Goal: Communication & Community: Ask a question

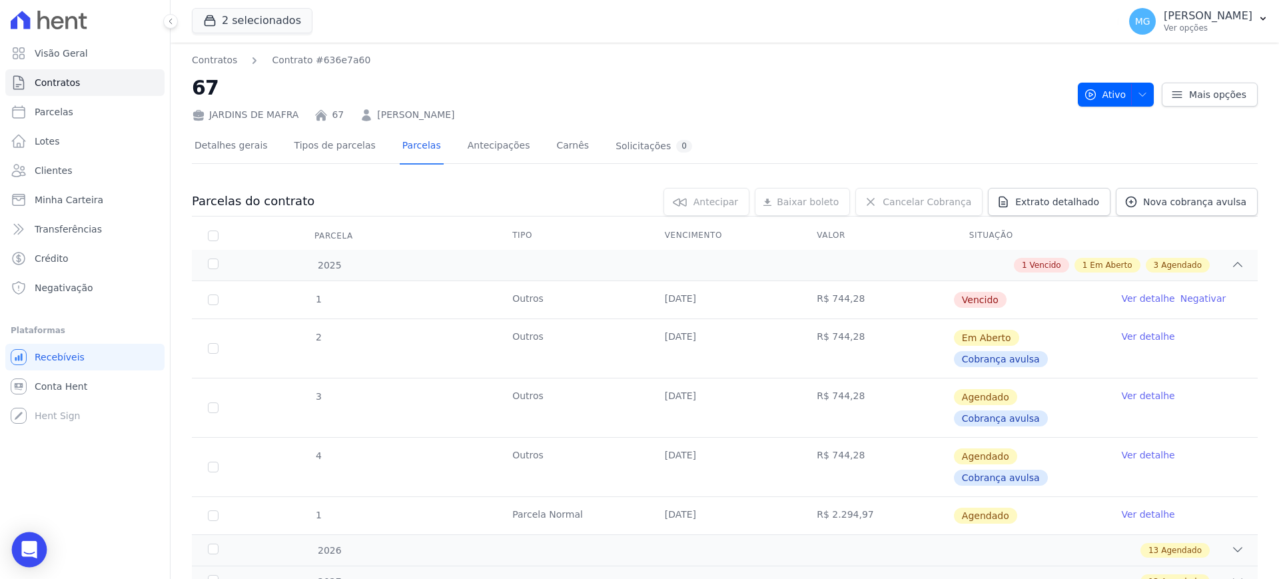
click at [26, 551] on icon "Open Intercom Messenger" at bounding box center [29, 549] width 17 height 17
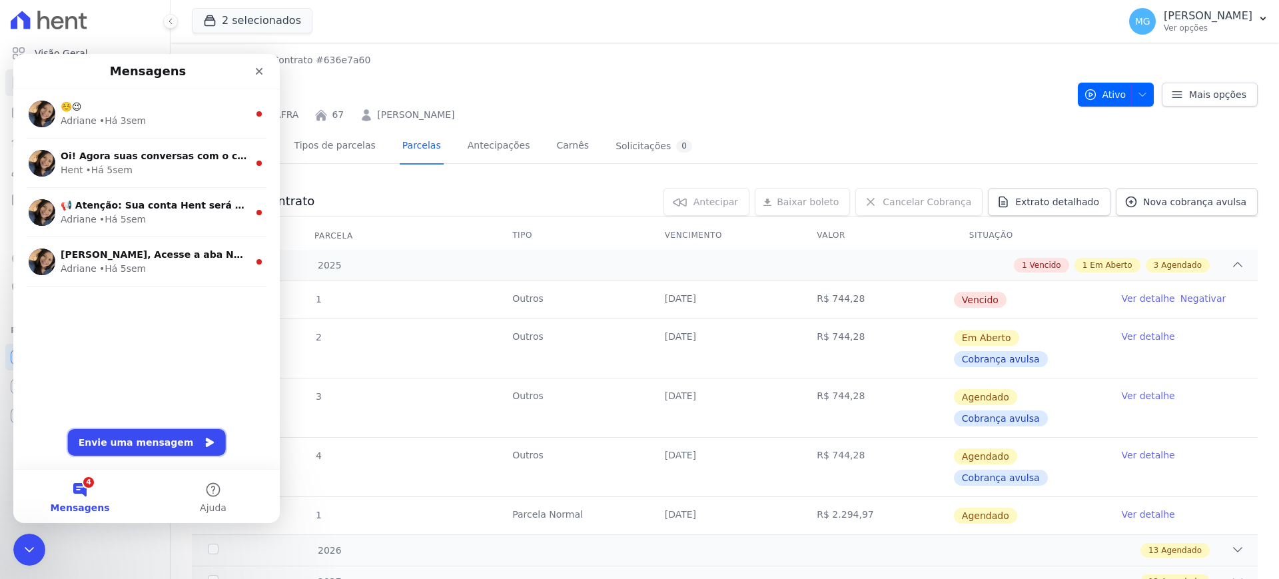
click at [158, 442] on button "Envie uma mensagem" at bounding box center [147, 442] width 158 height 27
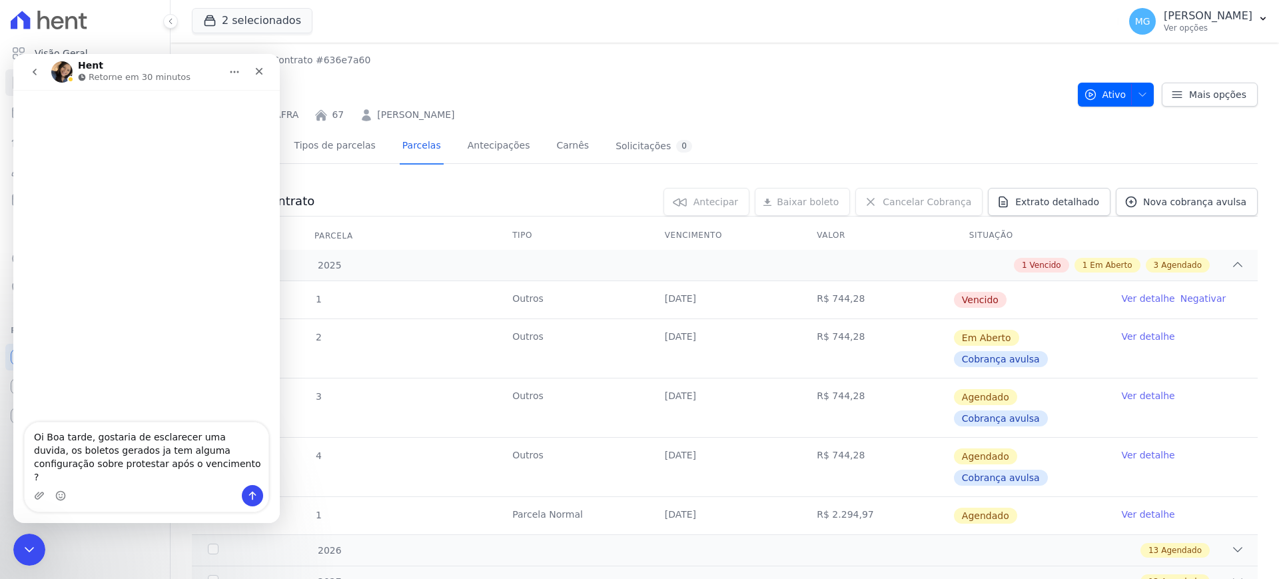
type textarea "Oi Boa tarde, gostaria de esclarecer uma duvida, os boletos gerados ja tem algu…"
click at [258, 495] on button "Enviar uma mensagem" at bounding box center [252, 495] width 21 height 21
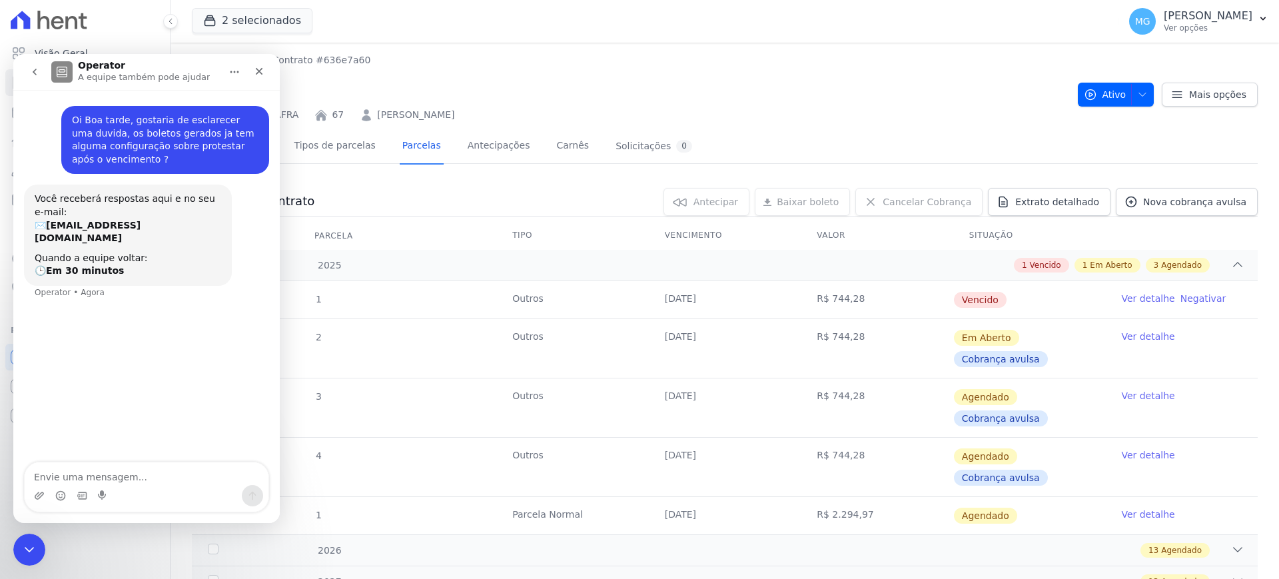
click at [37, 69] on icon "go back" at bounding box center [34, 72] width 11 height 11
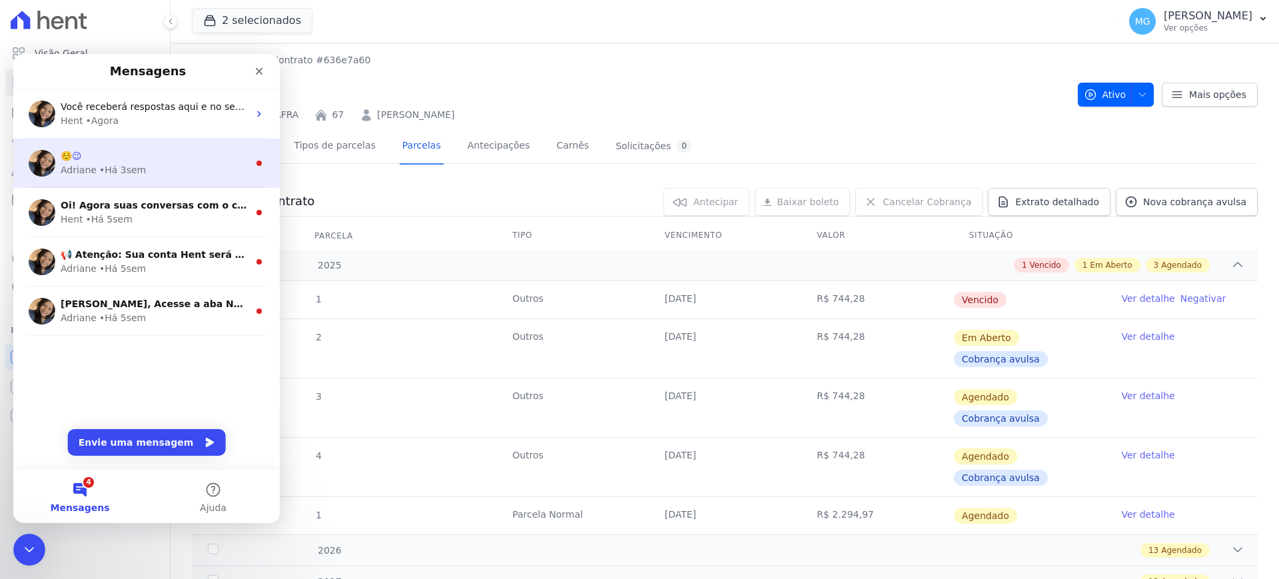
click at [170, 155] on div "☺️😉" at bounding box center [155, 156] width 188 height 14
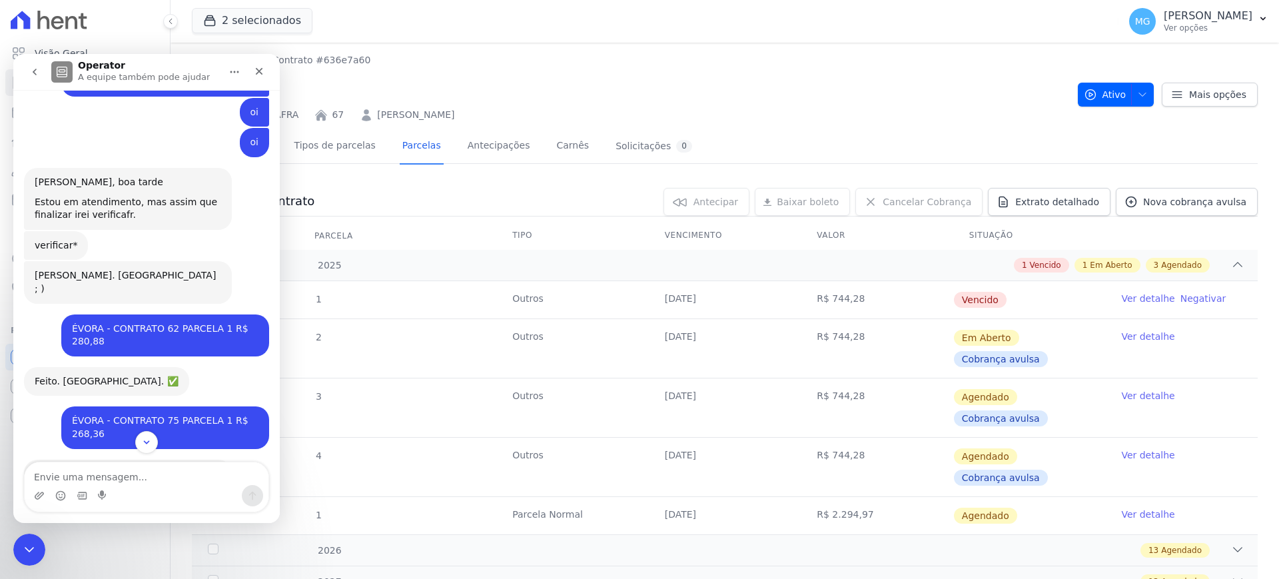
scroll to position [810, 0]
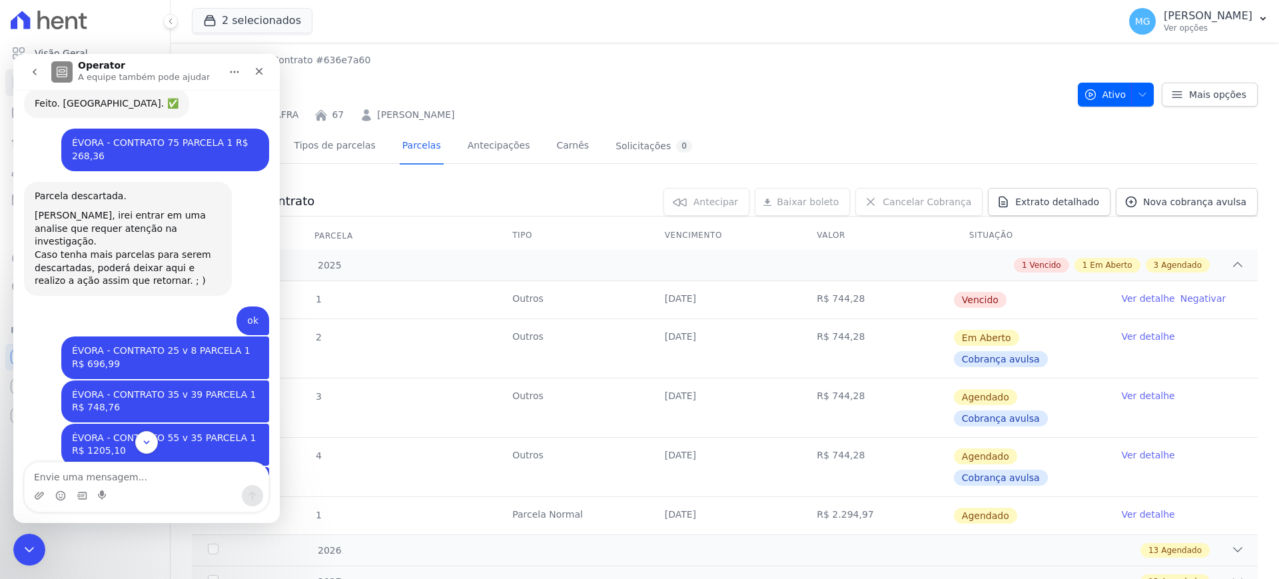
click at [31, 75] on icon "go back" at bounding box center [34, 72] width 11 height 11
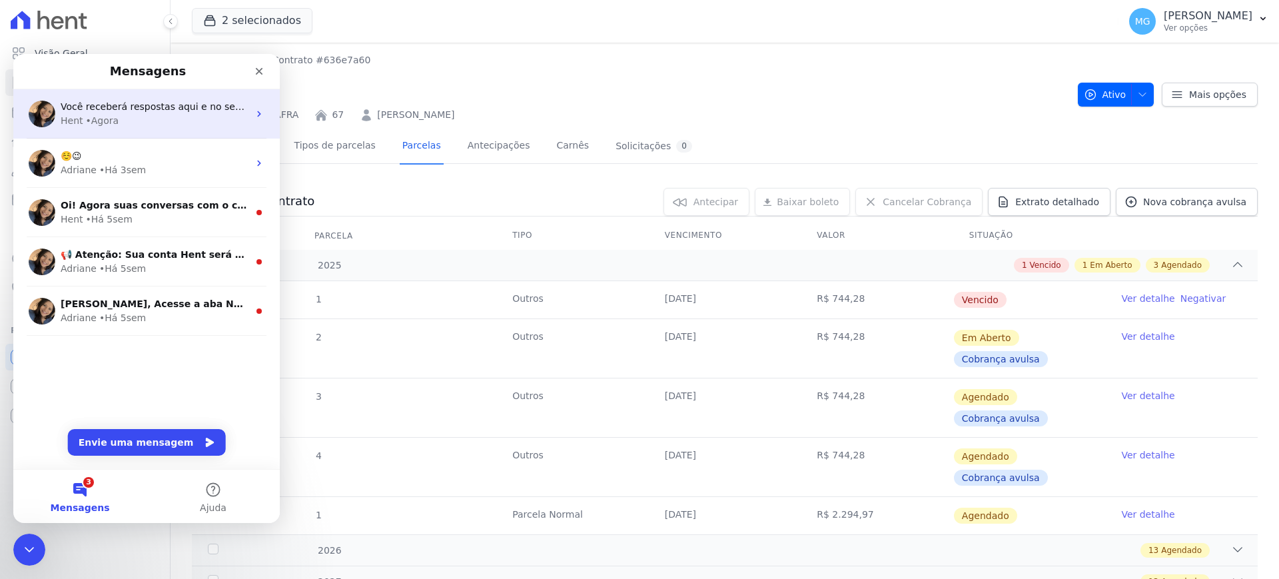
click at [119, 114] on div "Hent • Agora" at bounding box center [155, 121] width 188 height 14
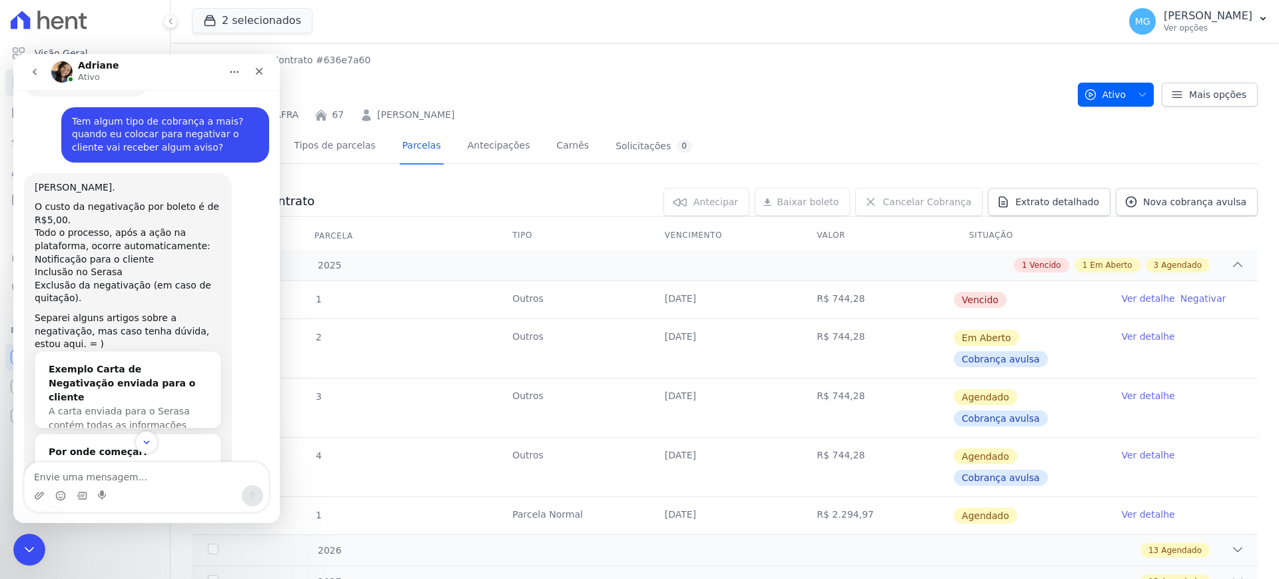
scroll to position [495, 0]
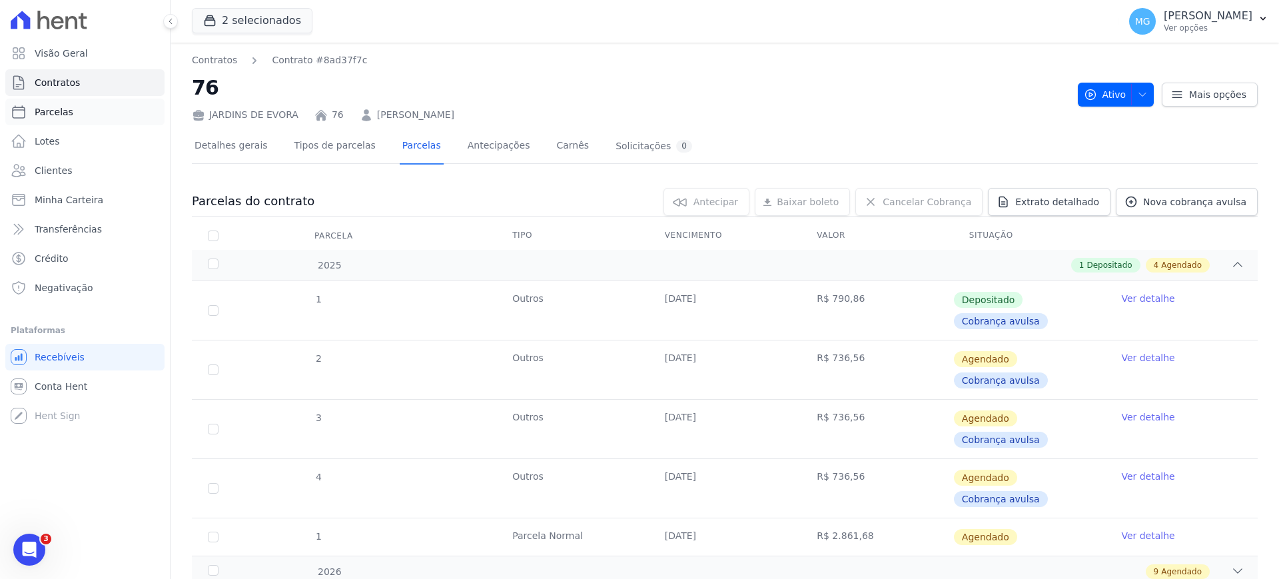
click at [49, 118] on span "Parcelas" at bounding box center [54, 111] width 39 height 13
select select
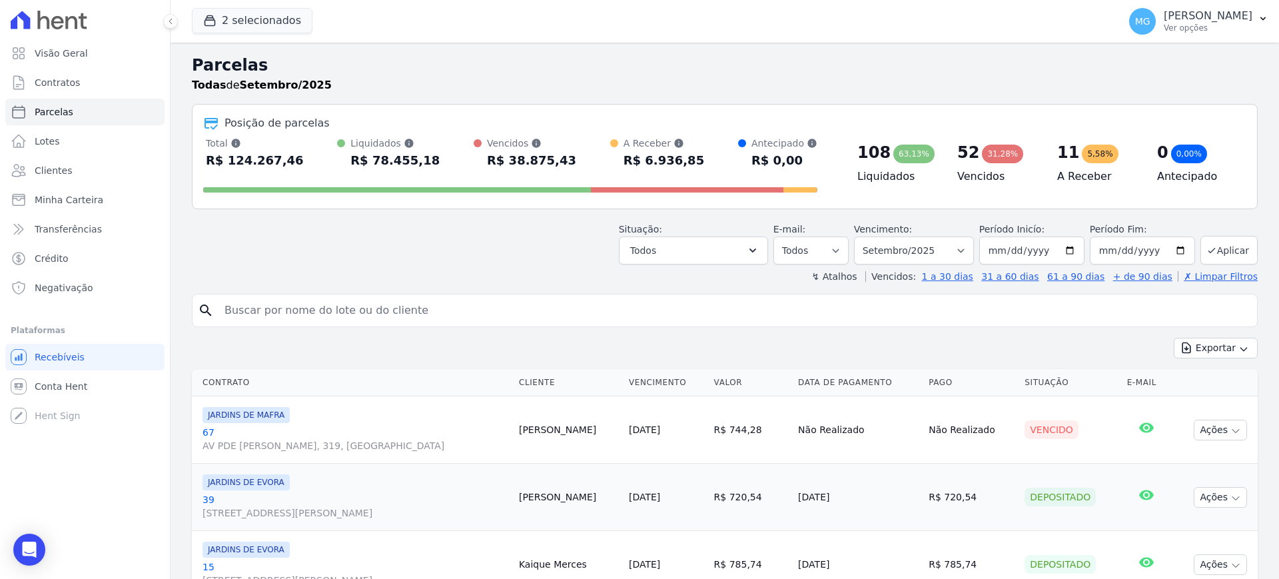
click at [323, 446] on span "AV PDE [PERSON_NAME], 319, [GEOGRAPHIC_DATA]" at bounding box center [355, 445] width 306 height 13
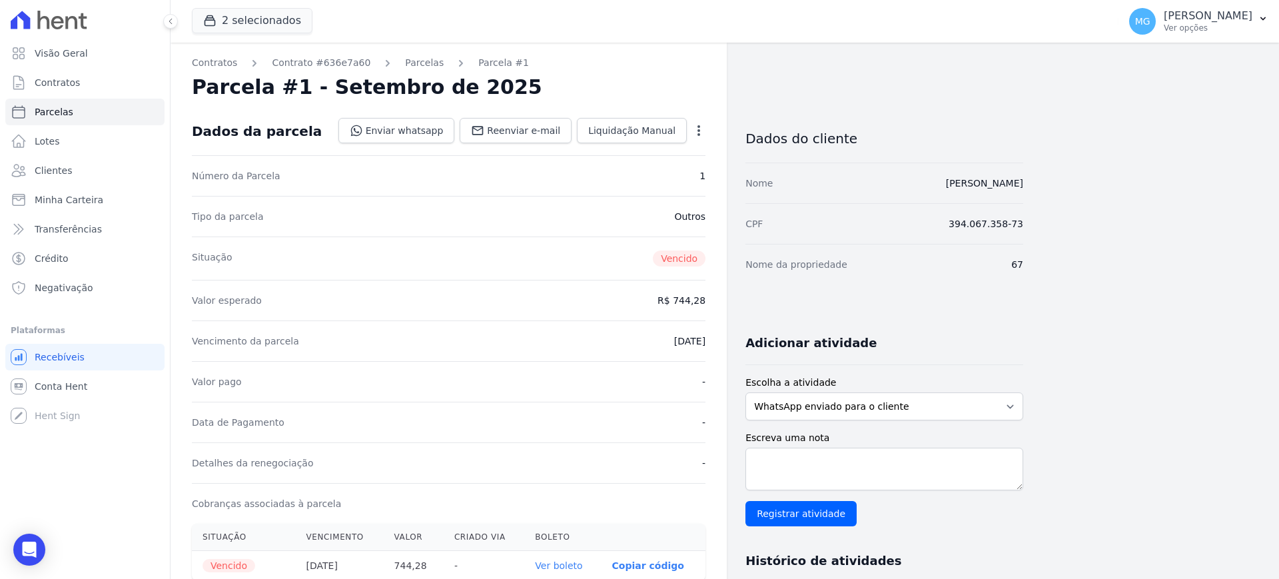
click at [701, 128] on icon "button" at bounding box center [698, 130] width 13 height 13
click at [427, 245] on div "Situação Vencido" at bounding box center [448, 257] width 513 height 43
click at [22, 545] on icon "Open Intercom Messenger" at bounding box center [29, 549] width 17 height 17
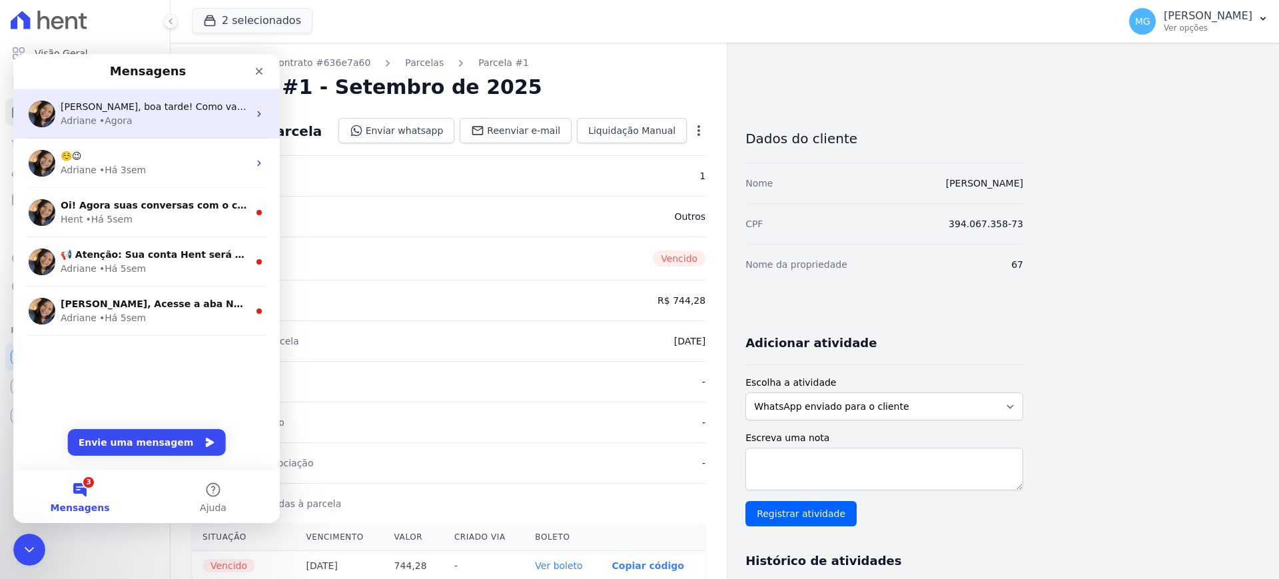
click at [159, 121] on div "Adriane • Agora" at bounding box center [155, 121] width 188 height 14
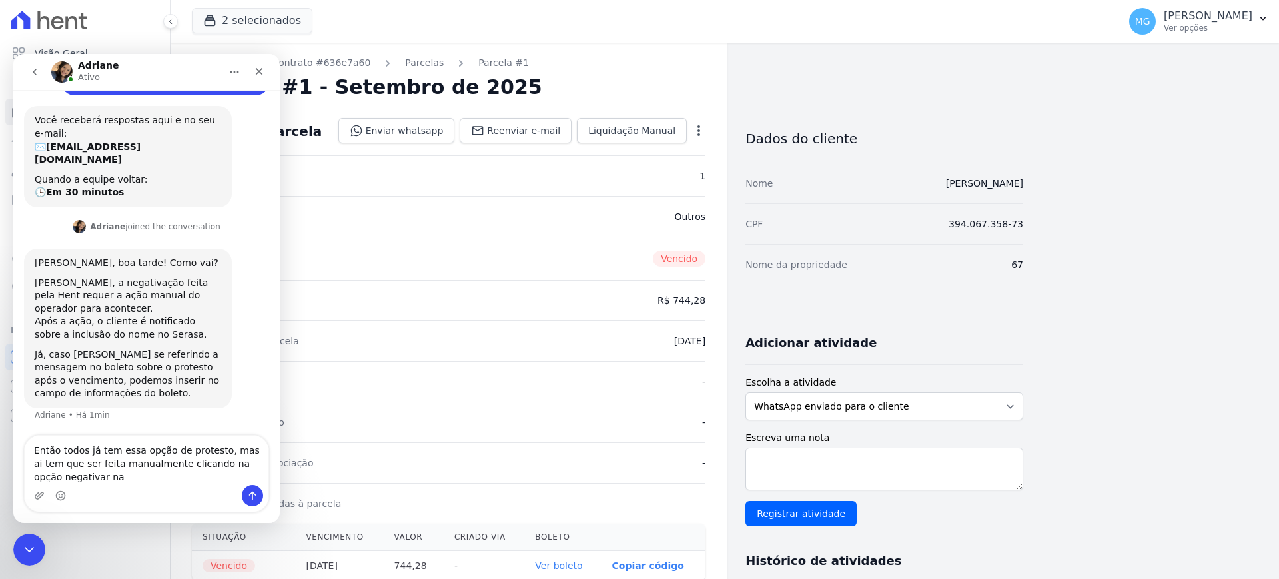
scroll to position [92, 0]
type textarea "Então todos já tem essa opção de protesto, mas ai tem que ser feita manualmente…"
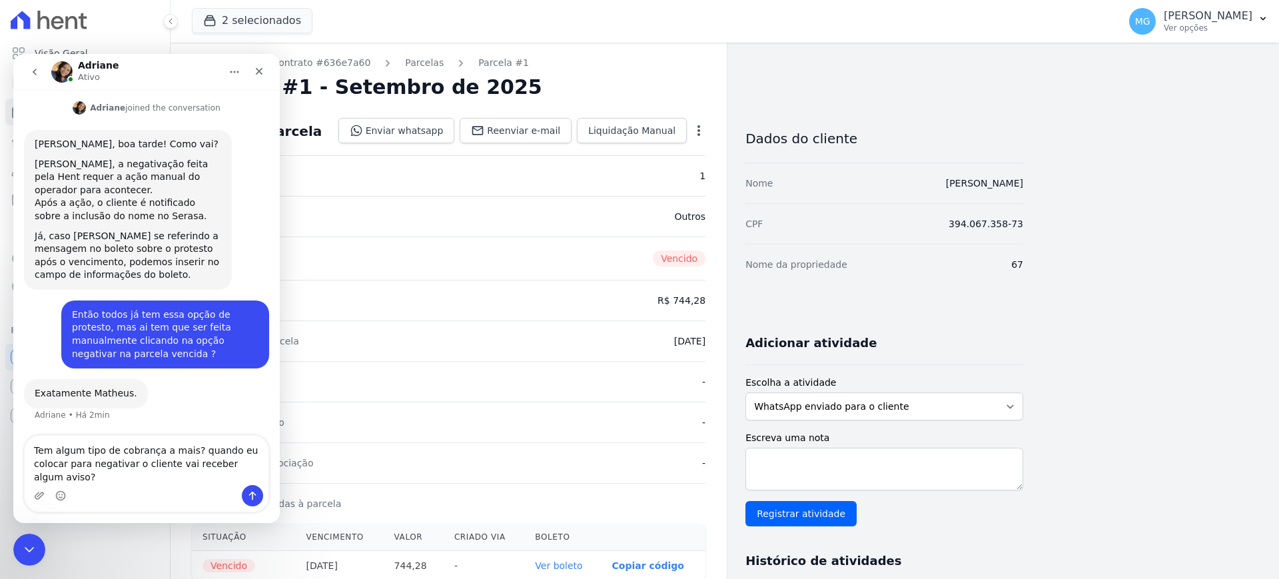
scroll to position [210, 0]
type textarea "Tem algum tipo de cobrança a mais? quando eu colocar para negativar o cliente v…"
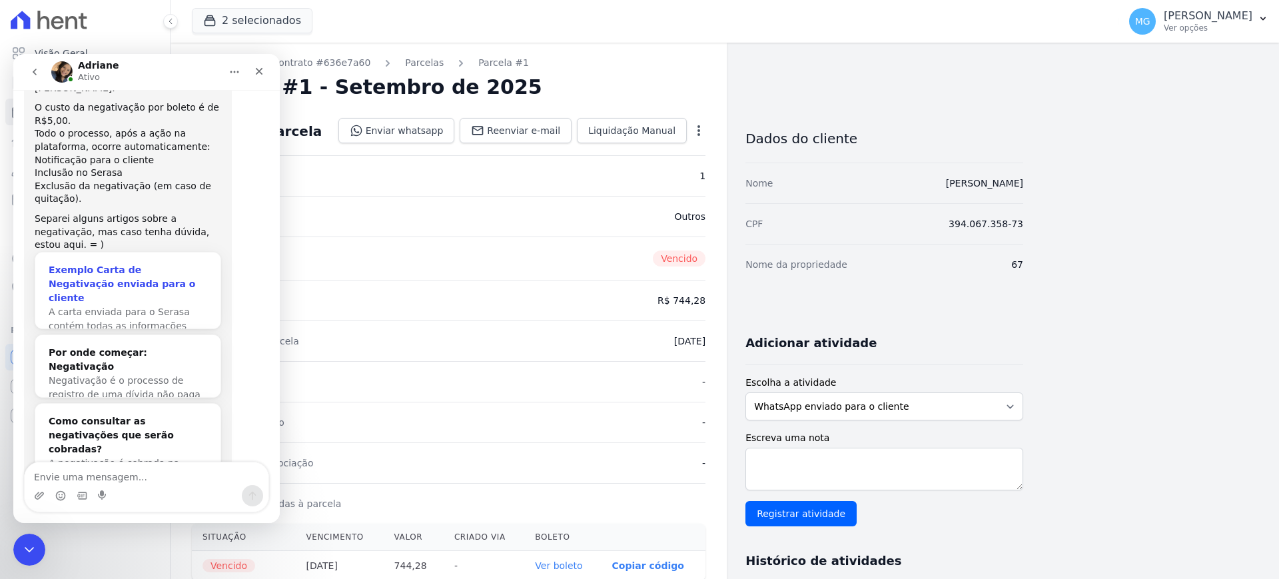
scroll to position [607, 0]
click at [577, 13] on div "2 selecionados CONSTRUTORA MINERVA LTDA JARDINS DE EVORA JARDINS DE MAFRA Aplic…" at bounding box center [652, 21] width 921 height 44
drag, startPoint x: 669, startPoint y: 258, endPoint x: 705, endPoint y: 258, distance: 35.3
click at [705, 258] on span "Vencido" at bounding box center [679, 258] width 53 height 16
click at [737, 268] on div "Contratos Contrato #636e7a60 Parcelas Parcela #1 Parcela #1 - Setembro de 2025 …" at bounding box center [596, 485] width 852 height 884
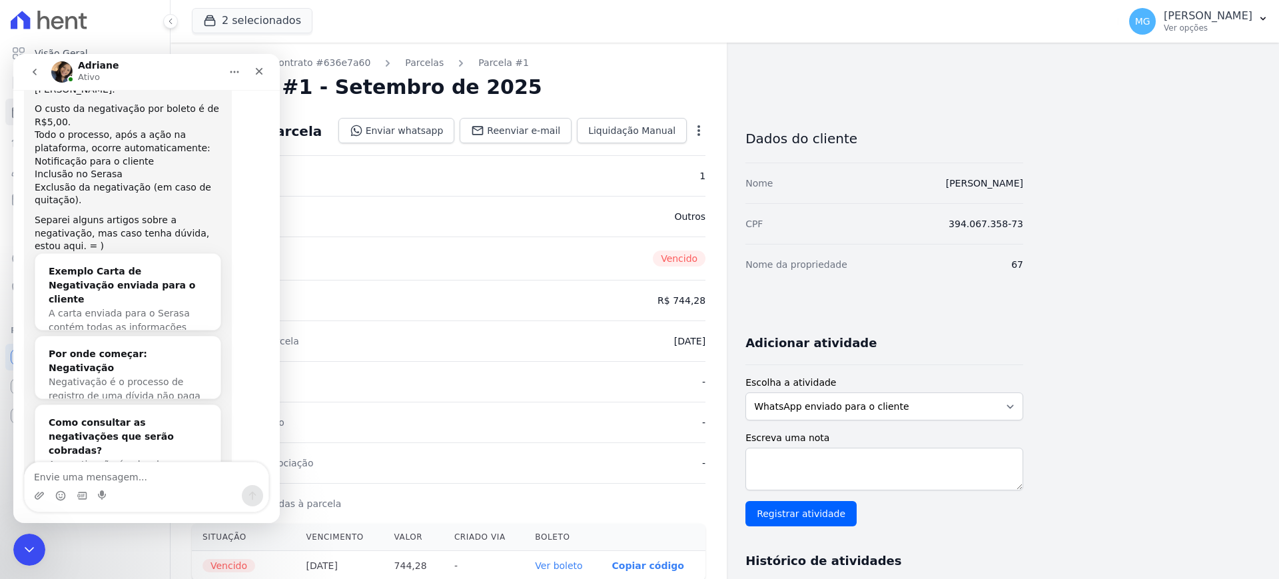
click at [697, 131] on icon "button" at bounding box center [698, 130] width 13 height 13
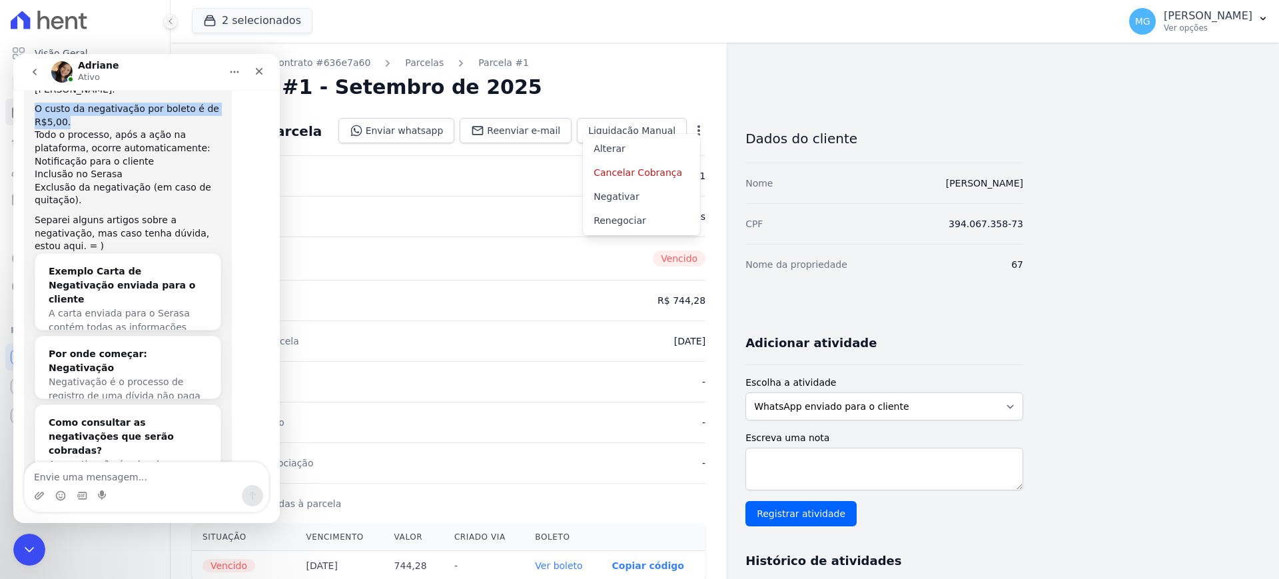
drag, startPoint x: 35, startPoint y: 121, endPoint x: 93, endPoint y: 134, distance: 60.0
click at [93, 129] on div "O custo da negativação por boleto é de R$5,00." at bounding box center [128, 116] width 186 height 26
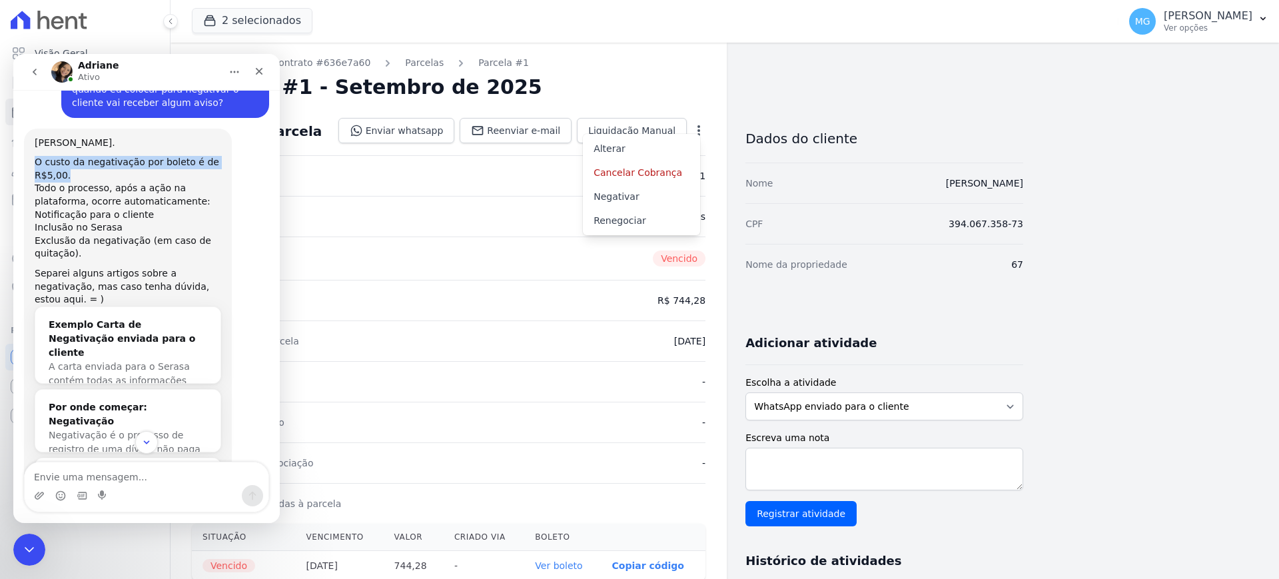
scroll to position [551, 0]
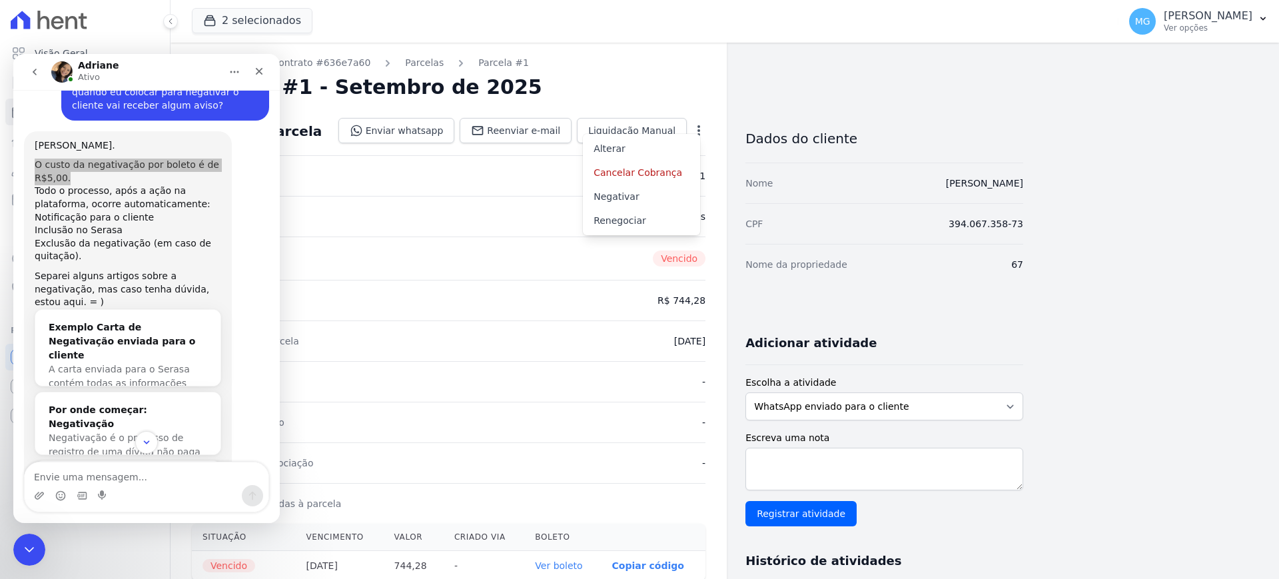
click at [544, 84] on div "Parcela #1 - Setembro de 2025" at bounding box center [448, 87] width 513 height 24
click at [699, 131] on icon "button" at bounding box center [698, 130] width 13 height 13
click at [60, 224] on div "Notificação para o cliente" at bounding box center [128, 217] width 186 height 13
drag, startPoint x: 480, startPoint y: 87, endPoint x: 385, endPoint y: 91, distance: 95.3
click at [385, 91] on div "Parcela #1 - Setembro de 2025" at bounding box center [448, 87] width 513 height 24
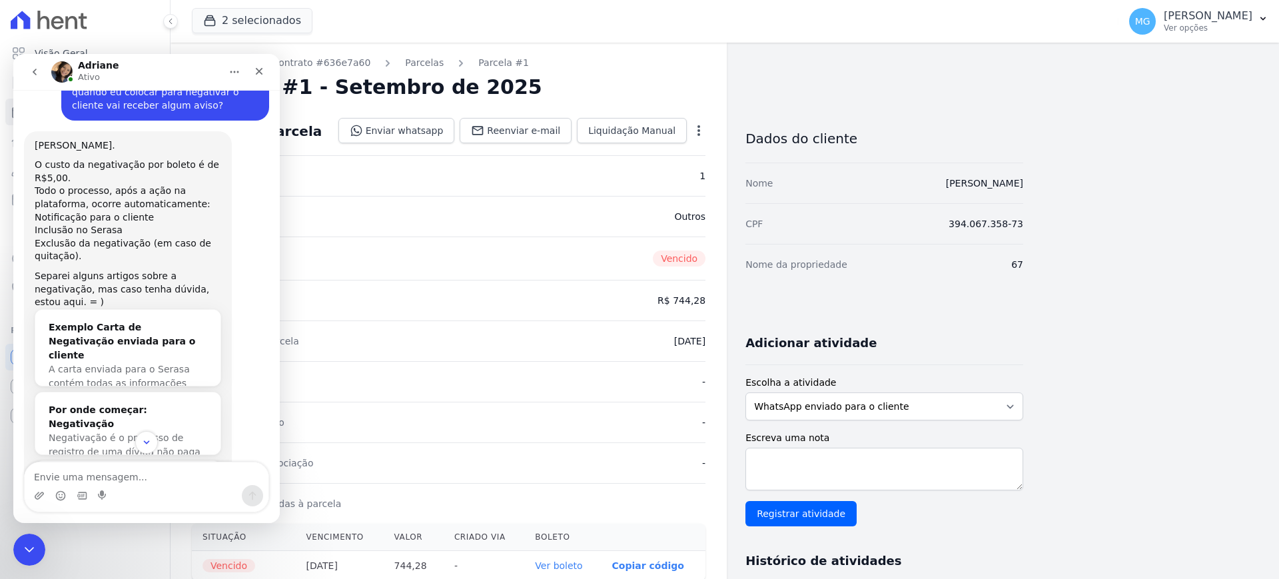
drag, startPoint x: 339, startPoint y: 100, endPoint x: 321, endPoint y: 100, distance: 18.0
click at [337, 99] on h2 "Parcela #1 - Setembro de 2025" at bounding box center [367, 87] width 350 height 24
click at [312, 89] on h2 "Parcela #1 - Setembro de 2025" at bounding box center [367, 87] width 350 height 24
drag, startPoint x: 309, startPoint y: 85, endPoint x: 478, endPoint y: 86, distance: 169.2
click at [478, 86] on h2 "Parcela #1 - Setembro de 2025" at bounding box center [367, 87] width 350 height 24
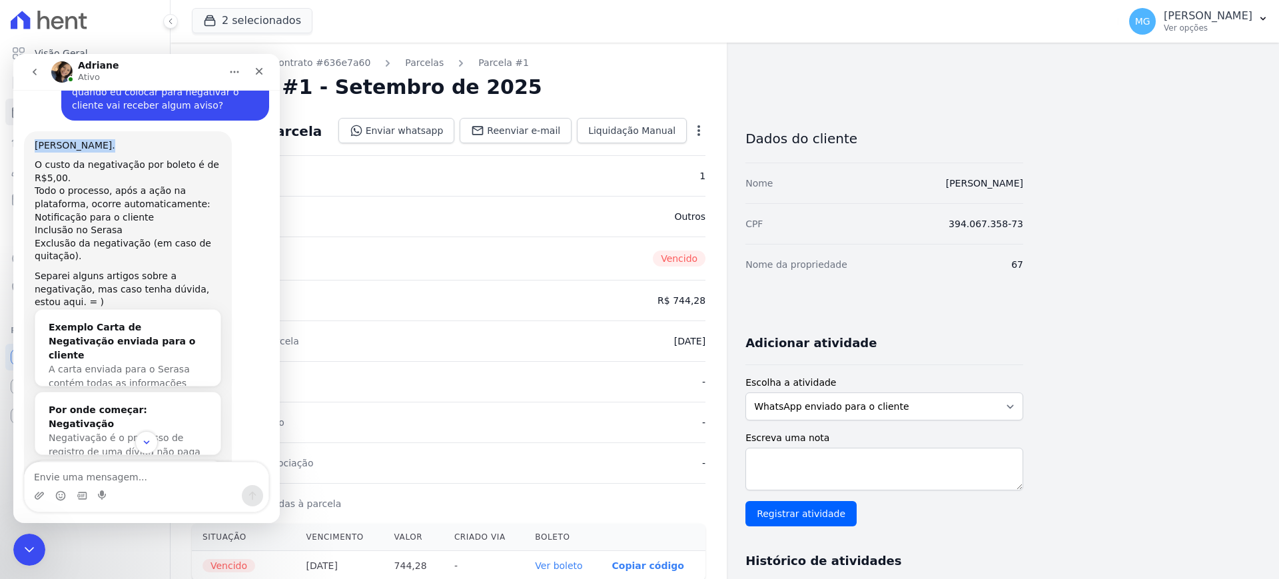
drag, startPoint x: 35, startPoint y: 157, endPoint x: 115, endPoint y: 167, distance: 79.9
click at [115, 167] on div "Sim Matheus. O custo da negativação por boleto é de R$5,00. Todo o processo, ap…" at bounding box center [128, 338] width 186 height 398
click at [120, 184] on div "O custo da negativação por boleto é de R$5,00." at bounding box center [128, 171] width 186 height 26
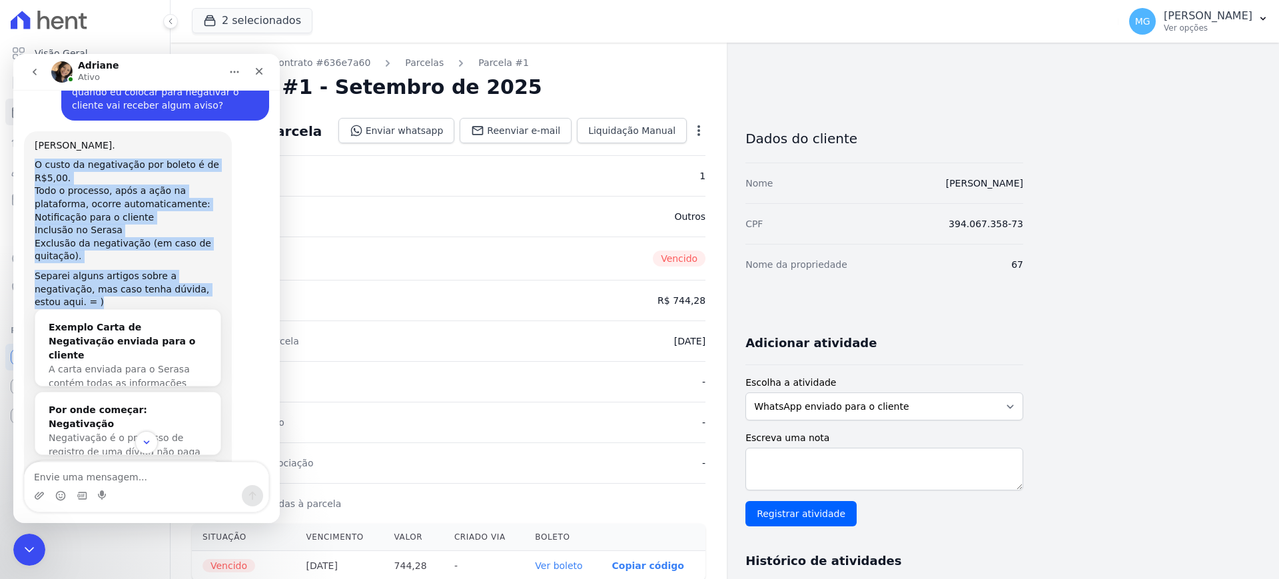
drag, startPoint x: 36, startPoint y: 178, endPoint x: 208, endPoint y: 304, distance: 213.0
click at [208, 304] on div "Sim Matheus. O custo da negativação por boleto é de R$5,00. Todo o processo, ap…" at bounding box center [128, 338] width 186 height 398
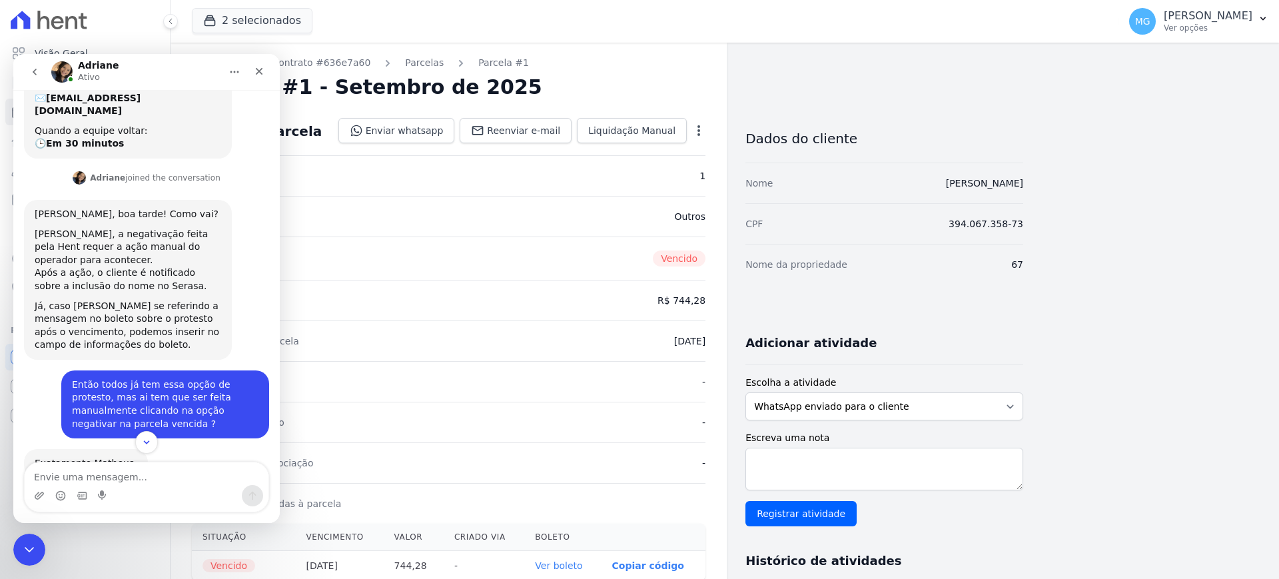
scroll to position [166, 0]
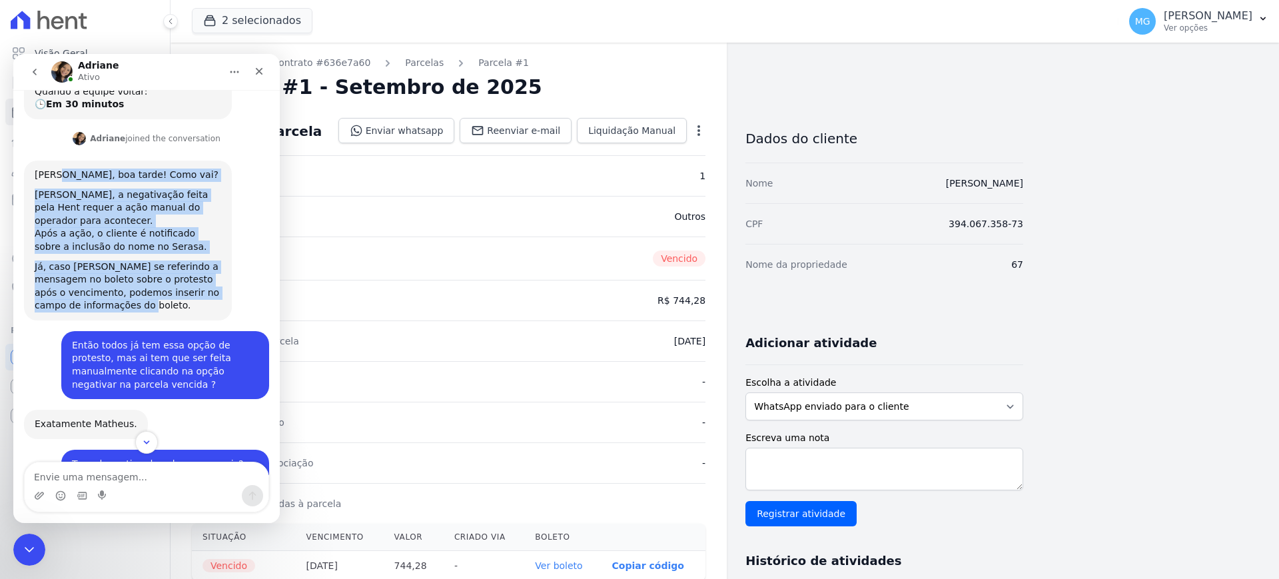
drag, startPoint x: 62, startPoint y: 186, endPoint x: 173, endPoint y: 327, distance: 179.2
click at [173, 320] on div "Olá Matheus, boa tarde! Como vai? Matheus, a negativação feita pela Hent requer…" at bounding box center [128, 240] width 208 height 160
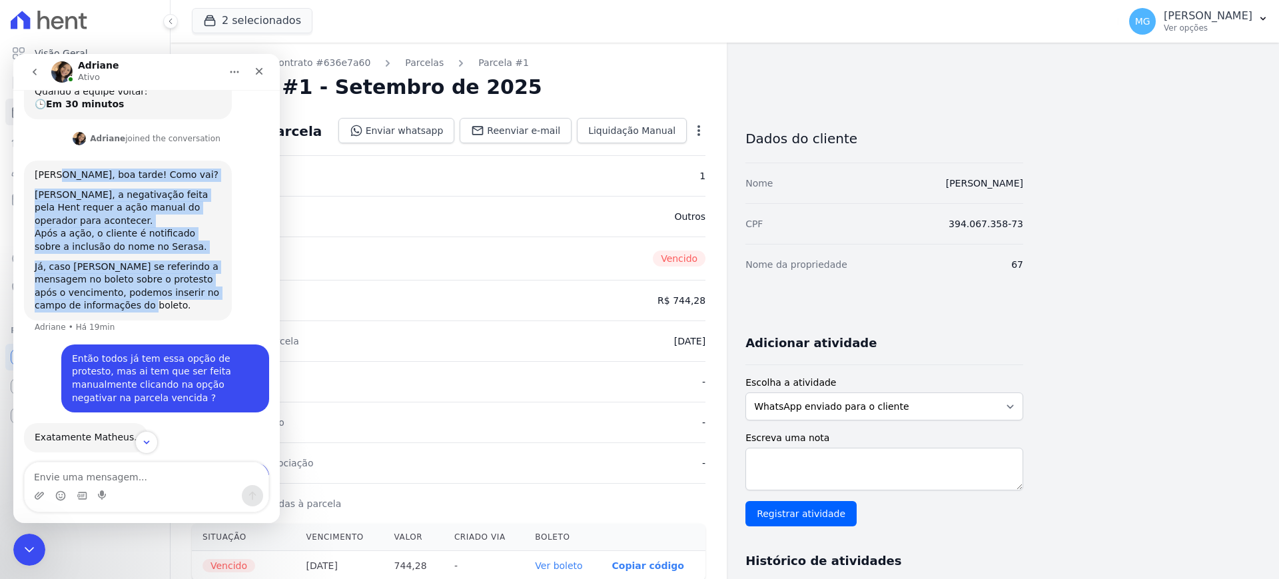
drag, startPoint x: 108, startPoint y: 315, endPoint x: 87, endPoint y: 320, distance: 21.2
click at [107, 312] on div "Já, caso [PERSON_NAME] se referindo a mensagem no boleto sobre o protesto após …" at bounding box center [128, 286] width 186 height 52
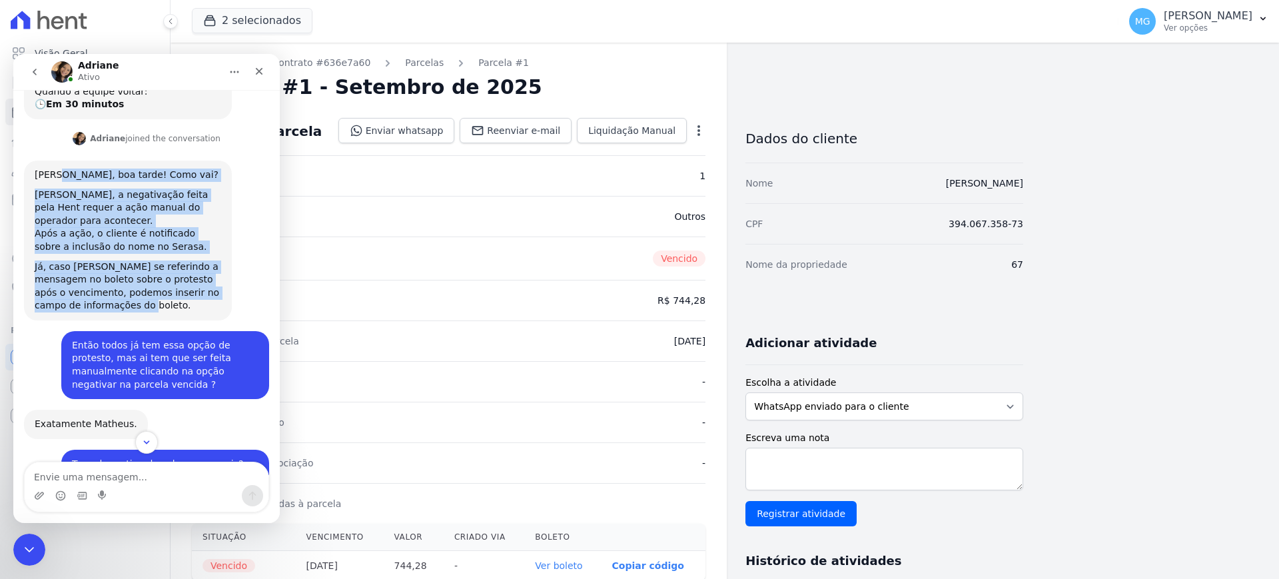
click at [186, 277] on div "Já, caso [PERSON_NAME] se referindo a mensagem no boleto sobre o protesto após …" at bounding box center [128, 286] width 186 height 52
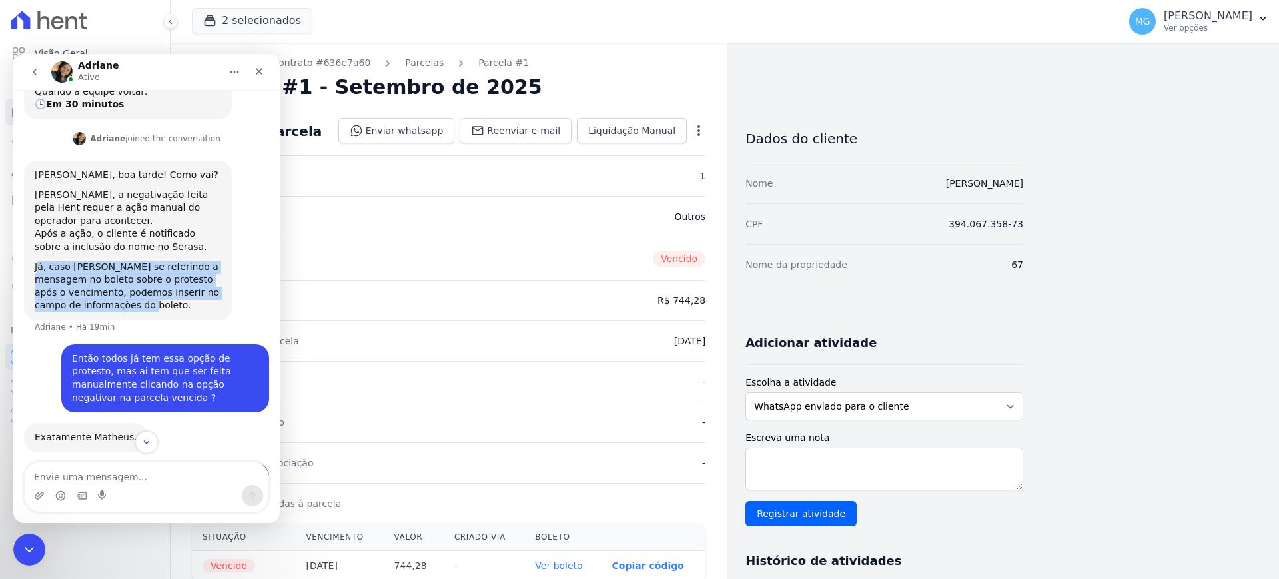
drag, startPoint x: 37, startPoint y: 277, endPoint x: 98, endPoint y: 318, distance: 73.9
click at [98, 312] on div "Já, caso [PERSON_NAME] se referindo a mensagem no boleto sobre o protesto após …" at bounding box center [128, 286] width 186 height 52
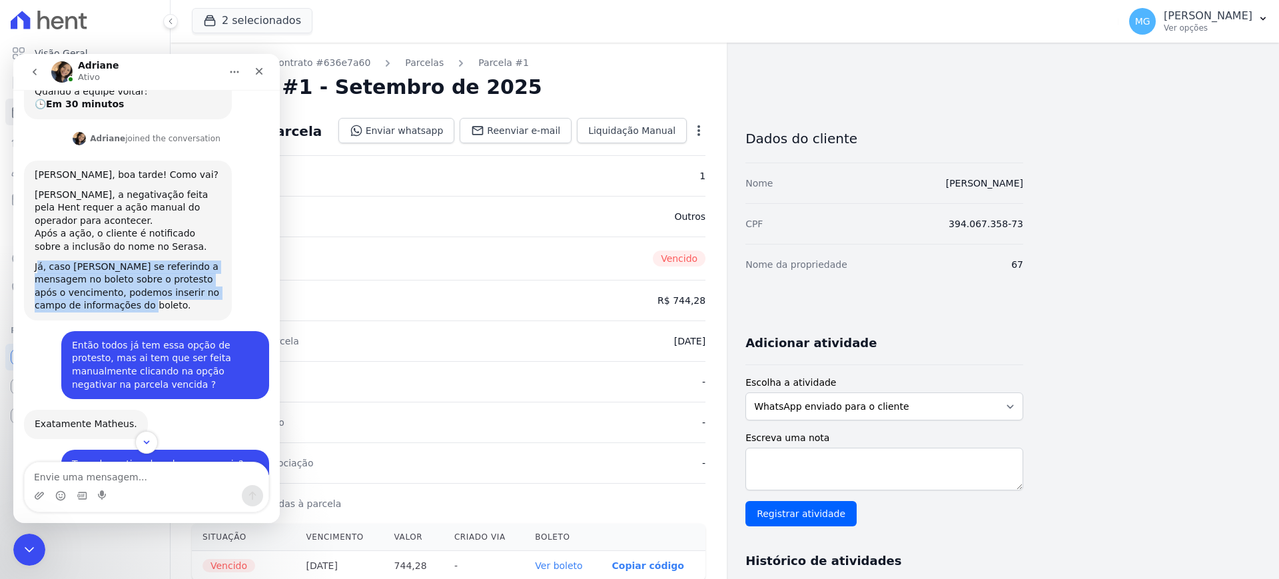
click at [98, 312] on div "Já, caso [PERSON_NAME] se referindo a mensagem no boleto sobre o protesto após …" at bounding box center [128, 286] width 186 height 52
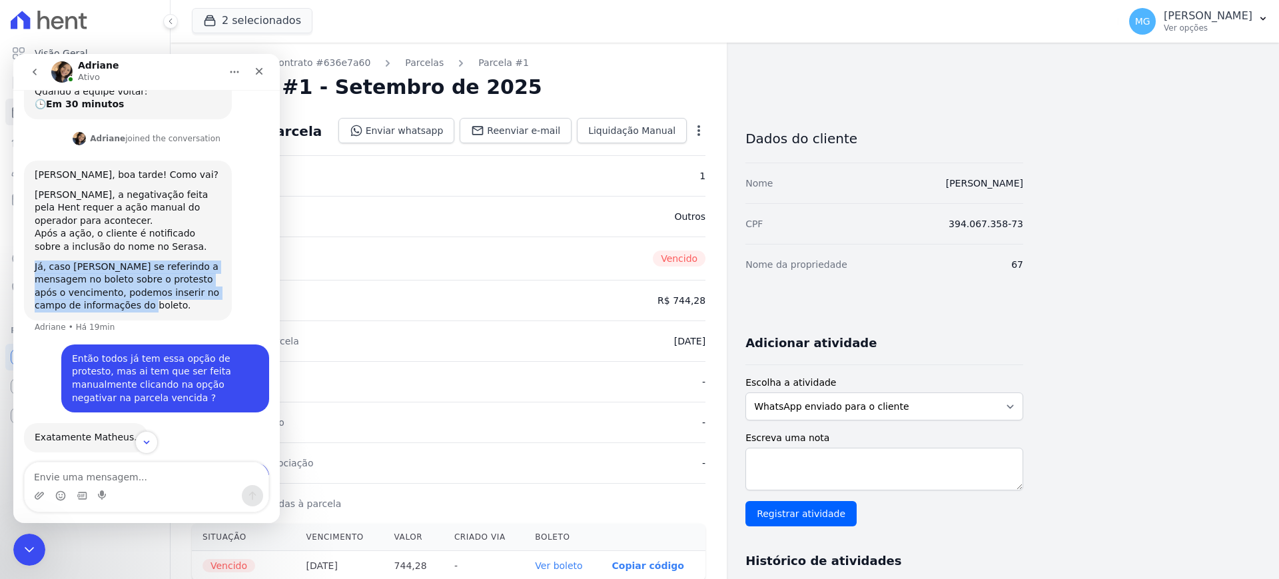
drag, startPoint x: 93, startPoint y: 320, endPoint x: 33, endPoint y: 273, distance: 76.3
click at [33, 273] on div "Olá Matheus, boa tarde! Como vai? Matheus, a negativação feita pela Hent requer…" at bounding box center [128, 240] width 208 height 160
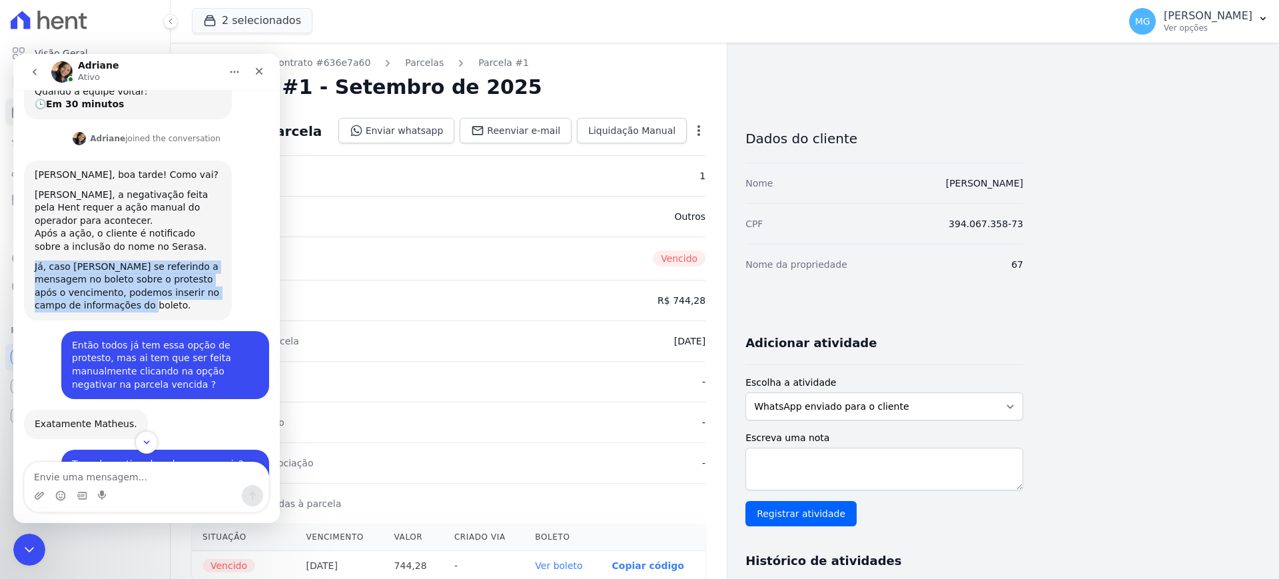
drag, startPoint x: 61, startPoint y: 302, endPoint x: 144, endPoint y: 301, distance: 82.6
click at [61, 302] on div "Já, caso [PERSON_NAME] se referindo a mensagem no boleto sobre o protesto após …" at bounding box center [128, 286] width 186 height 52
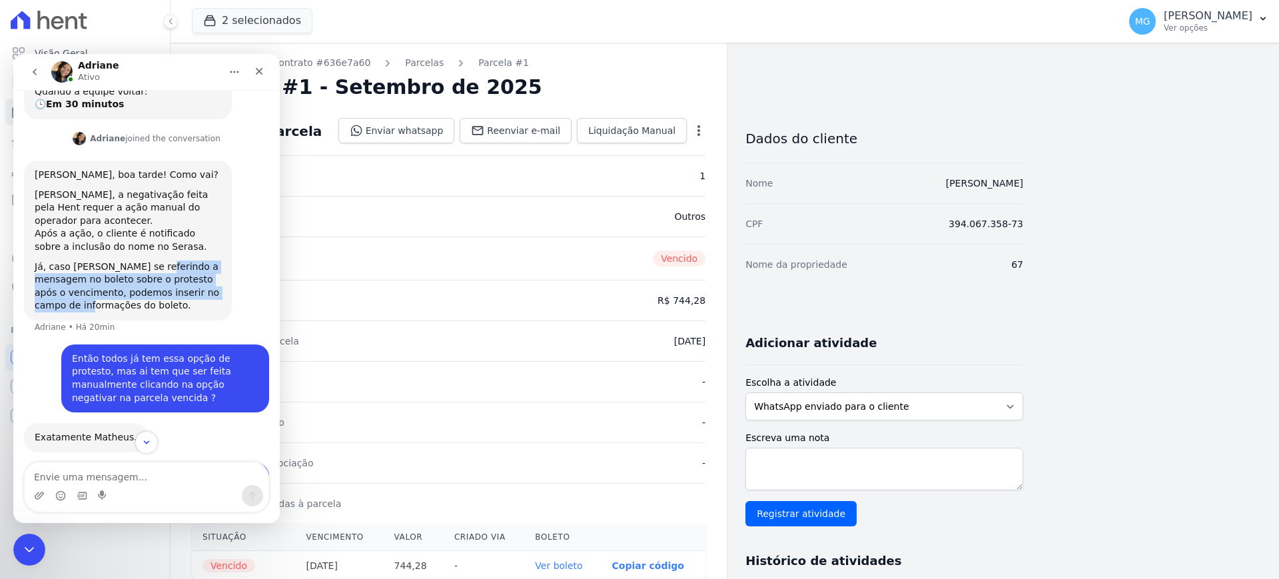
drag, startPoint x: 143, startPoint y: 276, endPoint x: 167, endPoint y: 303, distance: 36.3
click at [207, 307] on div "Já, caso [PERSON_NAME] se referindo a mensagem no boleto sobre o protesto após …" at bounding box center [128, 286] width 186 height 52
